Goal: Task Accomplishment & Management: Manage account settings

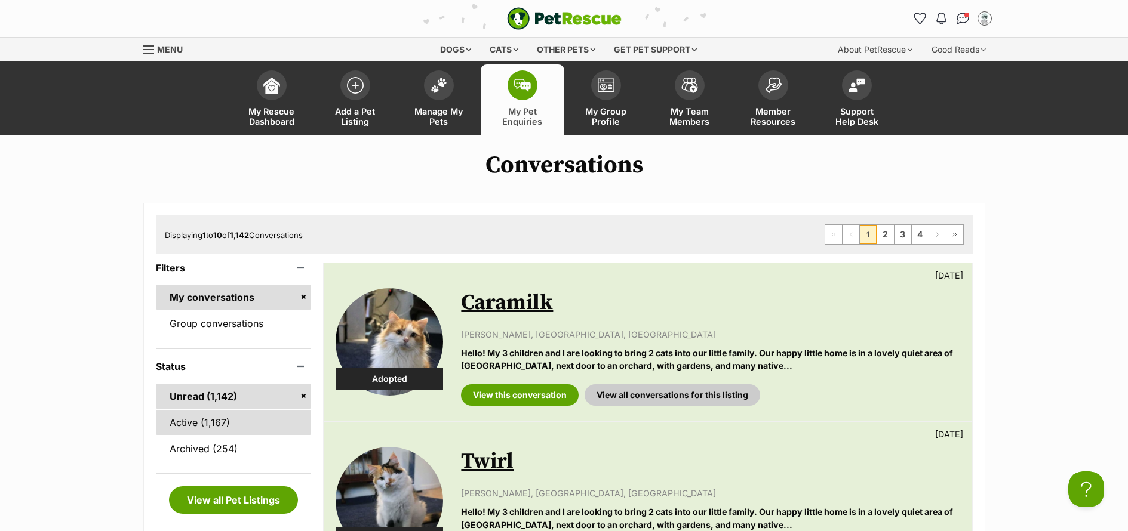
click at [188, 428] on link "Active (1,167)" at bounding box center [234, 422] width 156 height 25
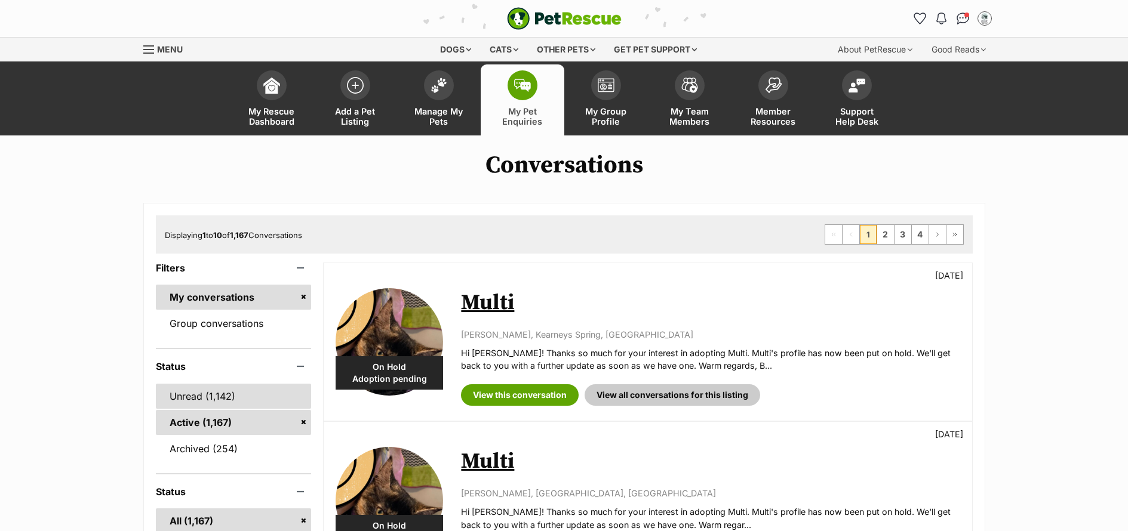
click at [207, 400] on link "Unread (1,142)" at bounding box center [234, 396] width 156 height 25
